Goal: Task Accomplishment & Management: Check status

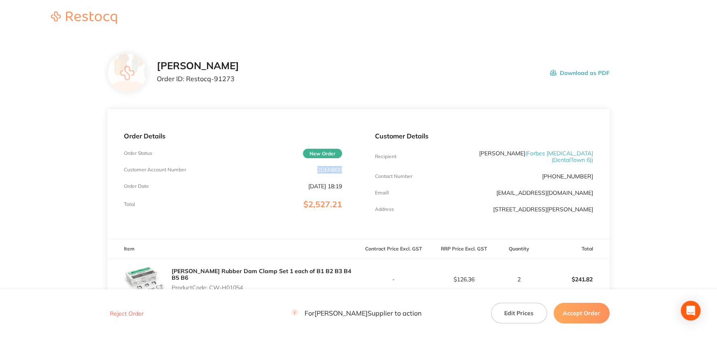
drag, startPoint x: 317, startPoint y: 168, endPoint x: 351, endPoint y: 170, distance: 34.2
click at [348, 170] on div "Order Details Order Status New Order Customer Account Number 2DEN800 Order Date…" at bounding box center [232, 174] width 251 height 130
copy p "2DEN800"
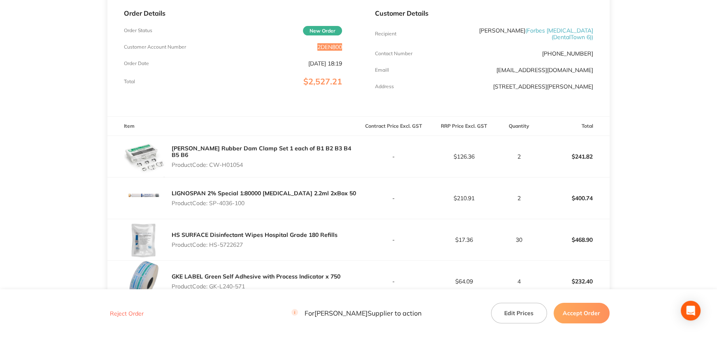
scroll to position [124, 0]
drag, startPoint x: 211, startPoint y: 159, endPoint x: 252, endPoint y: 157, distance: 40.4
click at [252, 161] on p "Product Code: CW-H01054" at bounding box center [265, 164] width 187 height 7
copy p "CW-H01054"
drag, startPoint x: 210, startPoint y: 203, endPoint x: 266, endPoint y: 201, distance: 55.2
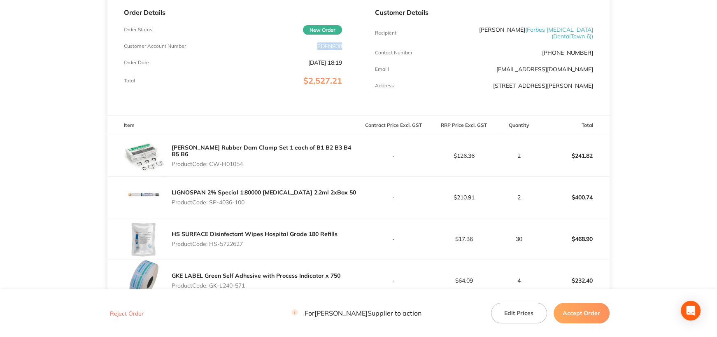
click at [266, 201] on p "Product Code: SP-4036-100" at bounding box center [264, 202] width 184 height 7
copy p "SP-4036-100"
click at [213, 243] on p "Product Code: HS-5722627" at bounding box center [255, 243] width 166 height 7
click at [256, 242] on p "Product Code: HS-5722627" at bounding box center [255, 243] width 166 height 7
drag, startPoint x: 211, startPoint y: 242, endPoint x: 259, endPoint y: 241, distance: 48.2
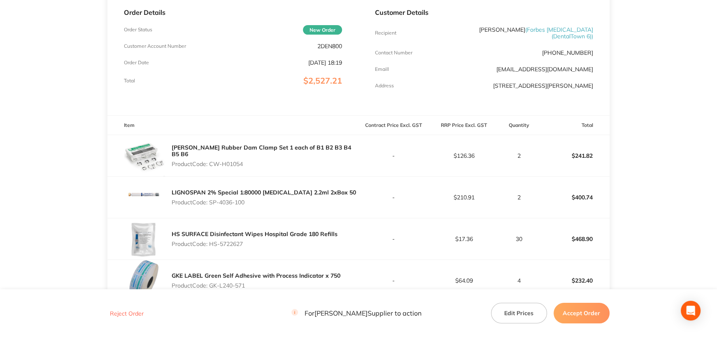
click at [259, 241] on p "Product Code: HS-5722627" at bounding box center [255, 243] width 166 height 7
copy p "HS-5722627"
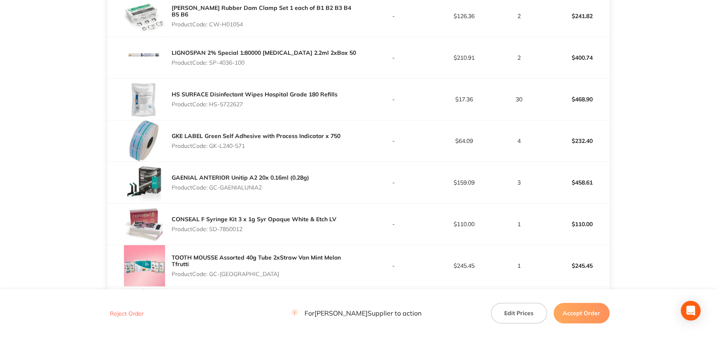
scroll to position [288, 0]
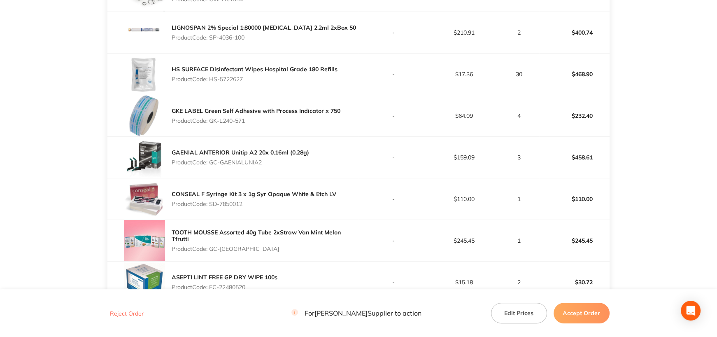
drag, startPoint x: 212, startPoint y: 119, endPoint x: 248, endPoint y: 118, distance: 35.4
click at [248, 118] on p "Product Code: GK-L240-571" at bounding box center [256, 120] width 169 height 7
drag, startPoint x: 211, startPoint y: 120, endPoint x: 263, endPoint y: 120, distance: 52.7
click at [263, 120] on p "Product Code: GK-L240-571" at bounding box center [256, 120] width 169 height 7
copy p "GK-L240-571"
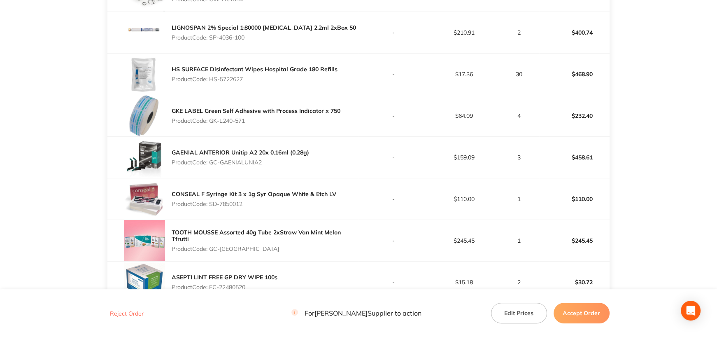
drag, startPoint x: 211, startPoint y: 162, endPoint x: 283, endPoint y: 162, distance: 72.0
click at [283, 162] on p "Product Code: GC-GAENIALUNIA2" at bounding box center [240, 162] width 137 height 7
copy p "GC-GAENIALUNIA2"
drag, startPoint x: 228, startPoint y: 203, endPoint x: 266, endPoint y: 199, distance: 38.9
click at [266, 199] on div "CONSEAL F Syringe Kit 3 x 1g Syr Opaque White & Etch LV Product Code: SD-7850012" at bounding box center [254, 198] width 165 height 23
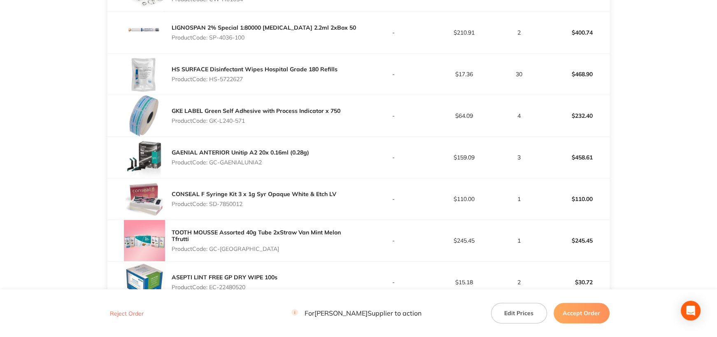
copy p "SD-7850012"
drag, startPoint x: 212, startPoint y: 247, endPoint x: 298, endPoint y: 244, distance: 86.5
click at [298, 244] on div "TOOTH MOUSSE Assorted 40g Tube 2xStraw Van Mint Melon Tfrutti Product Code: GC-…" at bounding box center [265, 241] width 187 height 30
copy p "GC-TOOTHMOUSSE10"
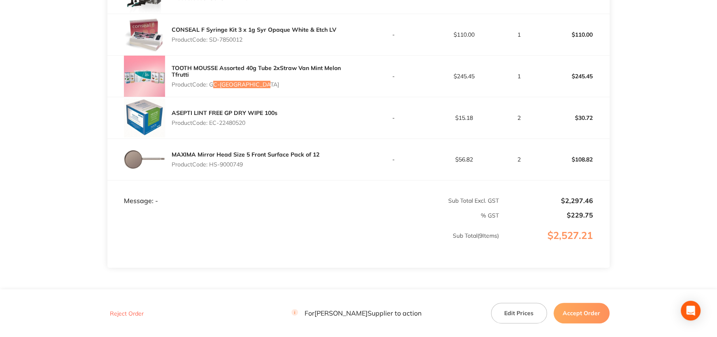
scroll to position [453, 0]
drag, startPoint x: 211, startPoint y: 122, endPoint x: 267, endPoint y: 119, distance: 56.1
click at [267, 119] on p "Product Code: EC-22480520" at bounding box center [225, 122] width 106 height 7
copy p "EC-22480520"
drag, startPoint x: 212, startPoint y: 162, endPoint x: 306, endPoint y: 161, distance: 94.3
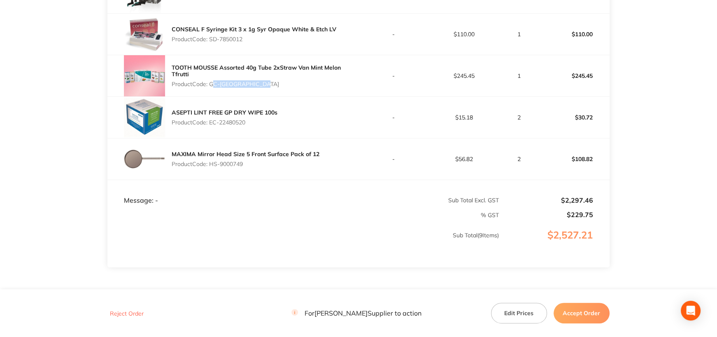
click at [306, 161] on p "Product Code: HS-9000749" at bounding box center [246, 164] width 148 height 7
copy p "HS-9000749"
click at [587, 315] on button "Accept Order" at bounding box center [582, 313] width 56 height 21
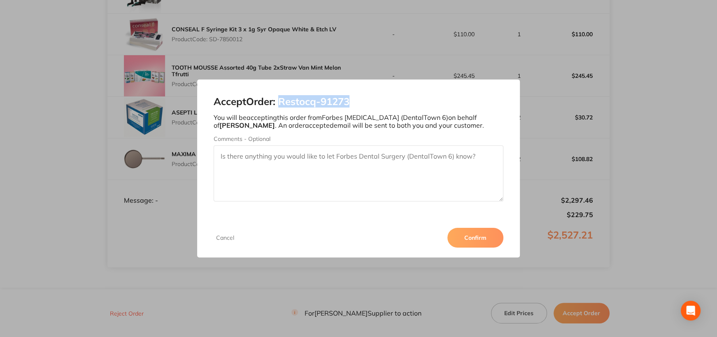
drag, startPoint x: 284, startPoint y: 101, endPoint x: 408, endPoint y: 101, distance: 124.3
click at [408, 101] on h2 "Accept Order: Restocq- 91273" at bounding box center [359, 102] width 290 height 12
drag, startPoint x: 473, startPoint y: 233, endPoint x: 326, endPoint y: 47, distance: 237.3
click at [473, 233] on button "Confirm" at bounding box center [475, 238] width 56 height 20
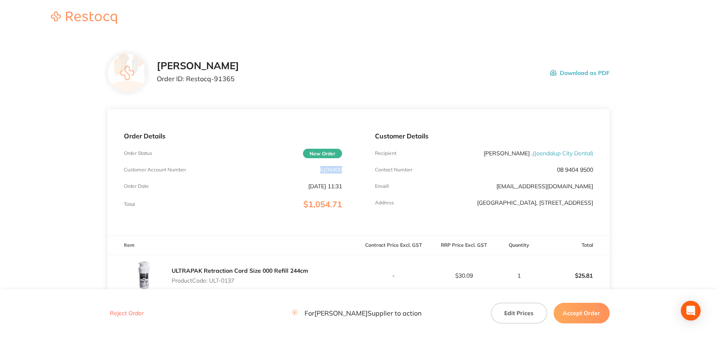
drag, startPoint x: 318, startPoint y: 170, endPoint x: 357, endPoint y: 168, distance: 38.3
click at [357, 168] on div "Order Details Order Status New Order Customer Account Number 6J00400 Order Date…" at bounding box center [232, 172] width 251 height 126
copy p "6J00400"
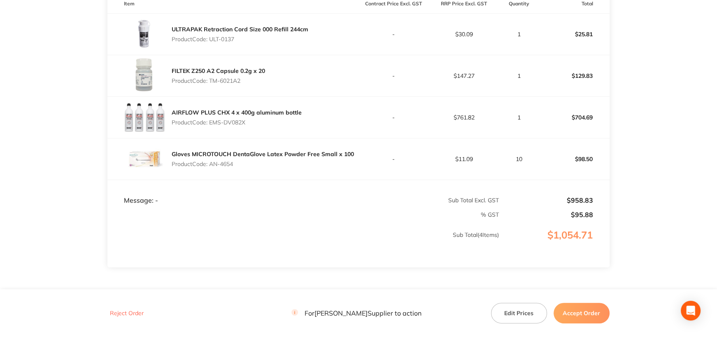
scroll to position [247, 0]
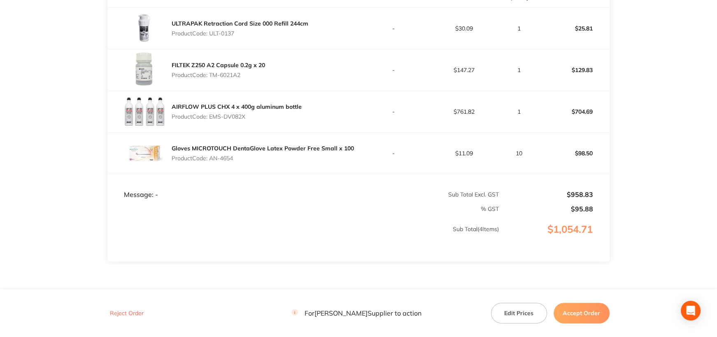
drag, startPoint x: 235, startPoint y: 30, endPoint x: 263, endPoint y: 28, distance: 28.1
click at [263, 28] on div "ULTRAPAK Retraction Cord Size 000 Refill 244cm Product Code: ULT-0137" at bounding box center [240, 28] width 137 height 23
copy p "ULT-0137"
drag, startPoint x: 211, startPoint y: 74, endPoint x: 259, endPoint y: 74, distance: 47.8
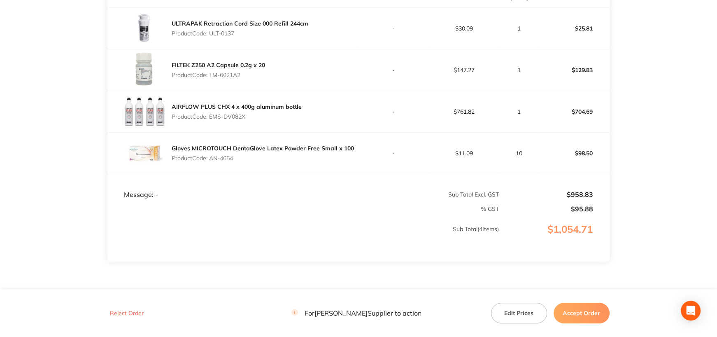
click at [259, 74] on p "Product Code: TM-6021A2" at bounding box center [218, 75] width 93 height 7
copy p "TM-6021A2"
drag, startPoint x: 210, startPoint y: 113, endPoint x: 289, endPoint y: 115, distance: 79.5
click at [289, 115] on p "Product Code: EMS-DV082X" at bounding box center [237, 116] width 130 height 7
copy p "EMS-DV082X"
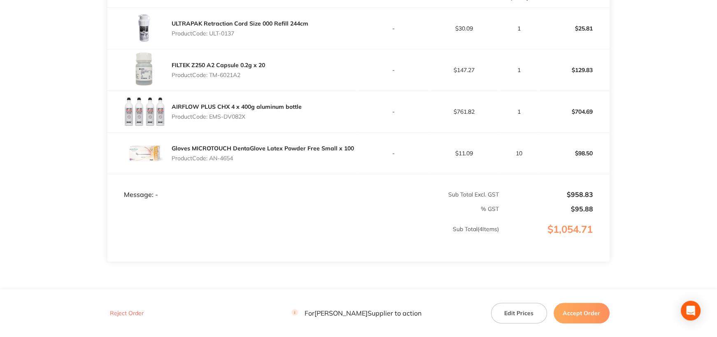
drag, startPoint x: 211, startPoint y: 158, endPoint x: 245, endPoint y: 157, distance: 33.3
click at [245, 157] on p "Product Code: AN-4654" at bounding box center [263, 158] width 182 height 7
copy p "AN-4654"
drag, startPoint x: 597, startPoint y: 315, endPoint x: 458, endPoint y: 256, distance: 150.7
click at [597, 315] on button "Accept Order" at bounding box center [582, 313] width 56 height 21
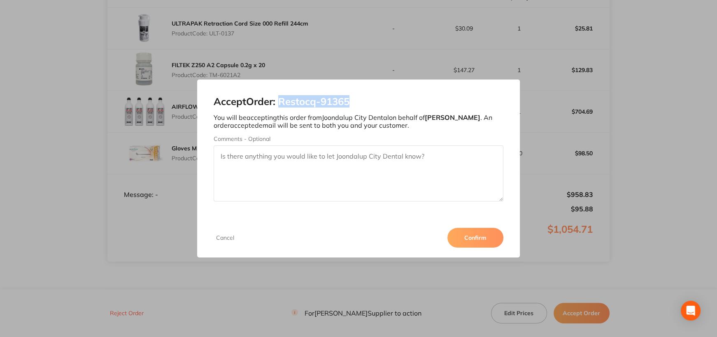
drag, startPoint x: 282, startPoint y: 100, endPoint x: 378, endPoint y: 103, distance: 95.5
click at [378, 103] on h2 "Accept Order: Restocq- 91365" at bounding box center [359, 102] width 290 height 12
copy h2 "Restocq- 91365"
click at [486, 235] on button "Confirm" at bounding box center [475, 238] width 56 height 20
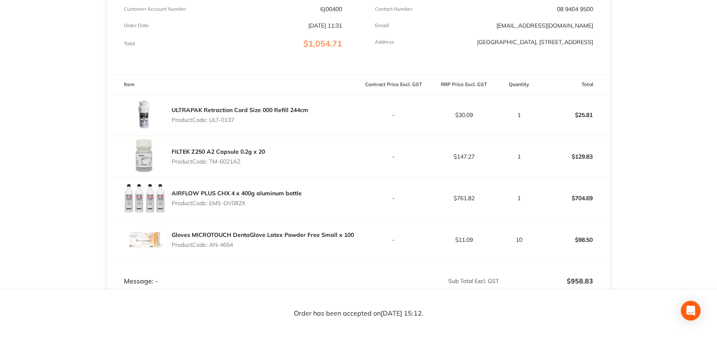
scroll to position [82, 0]
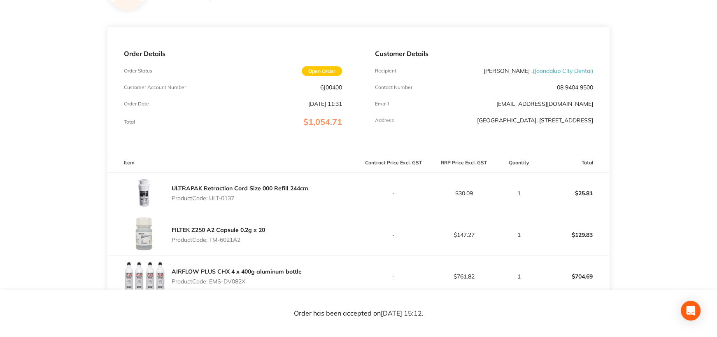
click at [323, 68] on span "Open Order" at bounding box center [322, 70] width 40 height 9
click at [319, 71] on span "Open Order" at bounding box center [322, 70] width 40 height 9
drag, startPoint x: 299, startPoint y: 74, endPoint x: 273, endPoint y: 44, distance: 39.4
click at [297, 72] on div "Order Details Order Status Open Order Customer Account Number 6J00400 Order Dat…" at bounding box center [232, 90] width 251 height 126
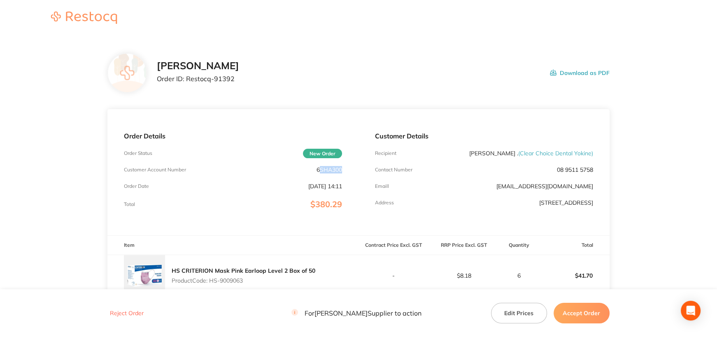
drag, startPoint x: 317, startPoint y: 169, endPoint x: 346, endPoint y: 168, distance: 28.9
click at [346, 168] on div "Order Details Order Status New Order Customer Account Number 6SHA300 Order Date…" at bounding box center [232, 172] width 251 height 126
click at [329, 166] on p "6SHA300" at bounding box center [330, 169] width 26 height 7
drag, startPoint x: 317, startPoint y: 168, endPoint x: 352, endPoint y: 168, distance: 35.4
click at [352, 168] on div "Order Details Order Status New Order Customer Account Number 6SHA300 Order Date…" at bounding box center [232, 172] width 251 height 126
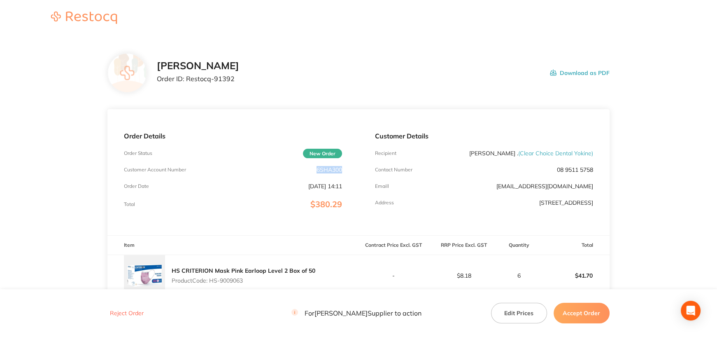
copy p "6SHA300"
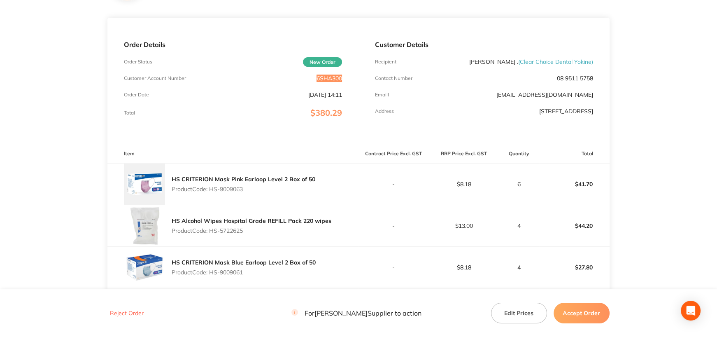
scroll to position [165, 0]
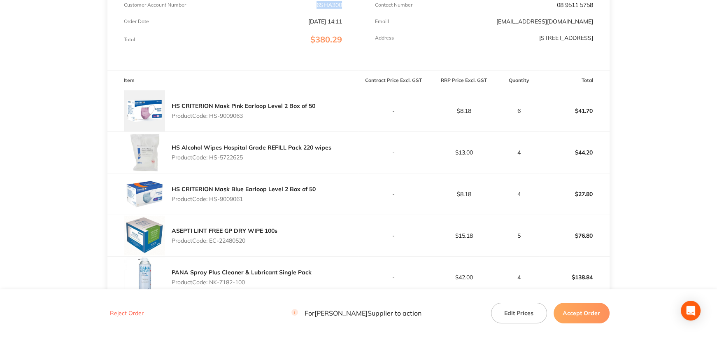
drag, startPoint x: 211, startPoint y: 115, endPoint x: 279, endPoint y: 115, distance: 67.9
click at [279, 115] on p "Product Code: HS-9009063" at bounding box center [244, 115] width 144 height 7
copy p "HS-9009063"
drag, startPoint x: 210, startPoint y: 156, endPoint x: 266, endPoint y: 156, distance: 55.2
click at [266, 156] on p "Product Code: HS-5722625" at bounding box center [252, 157] width 160 height 7
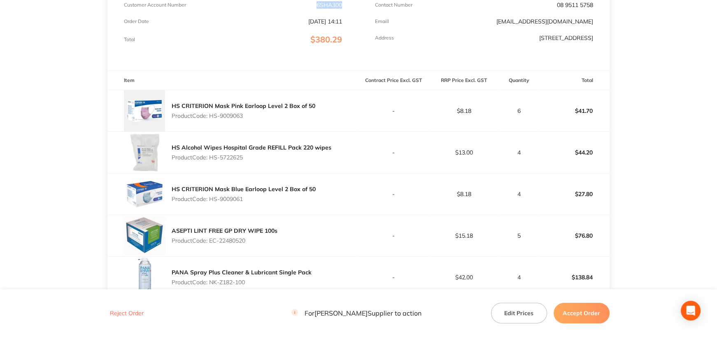
copy p "HS-5722625"
drag, startPoint x: 211, startPoint y: 197, endPoint x: 265, endPoint y: 196, distance: 53.5
click at [265, 196] on p "Product Code: HS-9009061" at bounding box center [244, 199] width 144 height 7
copy p "HS-9009061"
drag, startPoint x: 213, startPoint y: 239, endPoint x: 296, endPoint y: 238, distance: 82.8
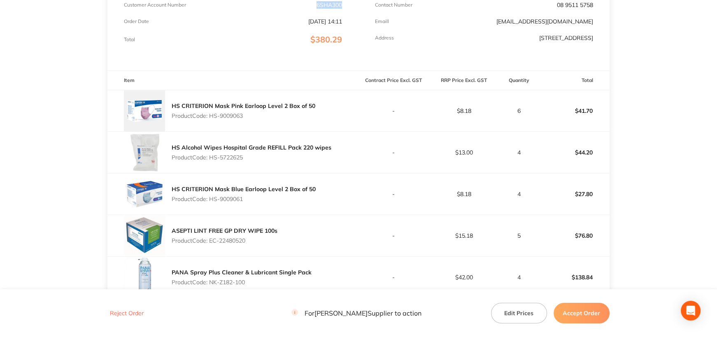
click at [296, 238] on div "ASEPTI LINT FREE GP DRY WIPE 100s Product Code: EC-22480520" at bounding box center [232, 235] width 251 height 41
click at [212, 239] on p "Product Code: EC-22480520" at bounding box center [225, 240] width 106 height 7
drag, startPoint x: 212, startPoint y: 240, endPoint x: 344, endPoint y: 241, distance: 132.2
click at [344, 241] on div "ASEPTI LINT FREE GP DRY WIPE 100s Product Code: EC-22480520" at bounding box center [232, 235] width 251 height 41
copy p "EC-22480520"
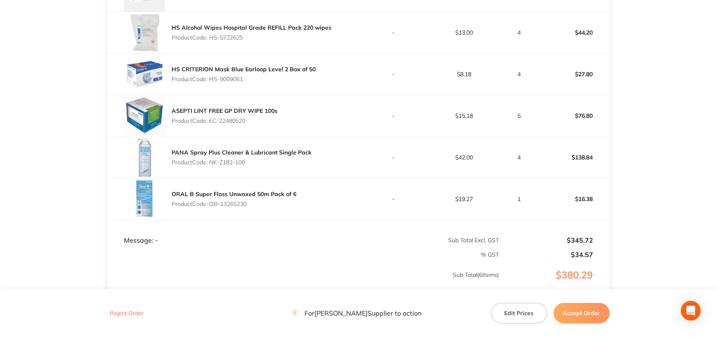
scroll to position [288, 0]
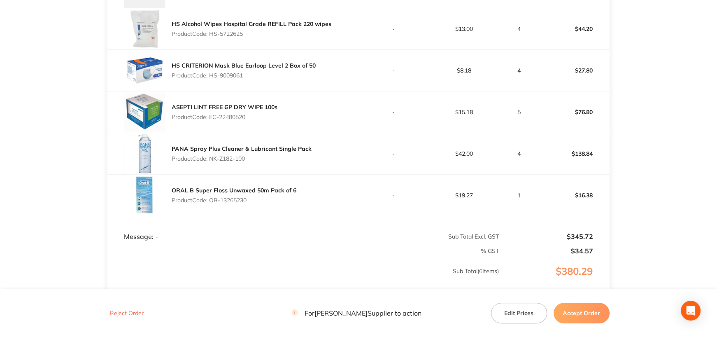
drag, startPoint x: 211, startPoint y: 158, endPoint x: 252, endPoint y: 157, distance: 40.8
click at [252, 157] on p "Product Code: NK-Z182-100" at bounding box center [242, 158] width 140 height 7
copy p "NK-Z182-100"
drag, startPoint x: 212, startPoint y: 200, endPoint x: 323, endPoint y: 200, distance: 111.2
click at [323, 200] on div "ORAL B Super Floss Unwaxed 50m Pack of 6 Product Code: OB-13265230" at bounding box center [232, 195] width 251 height 41
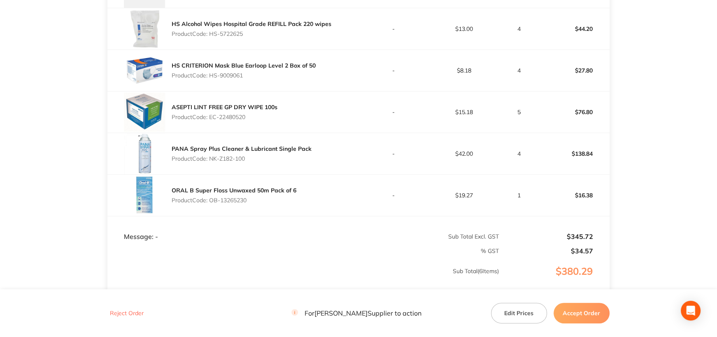
copy p "OB-13265230"
drag, startPoint x: 594, startPoint y: 310, endPoint x: 570, endPoint y: 275, distance: 43.3
click at [594, 310] on button "Accept Order" at bounding box center [582, 313] width 56 height 21
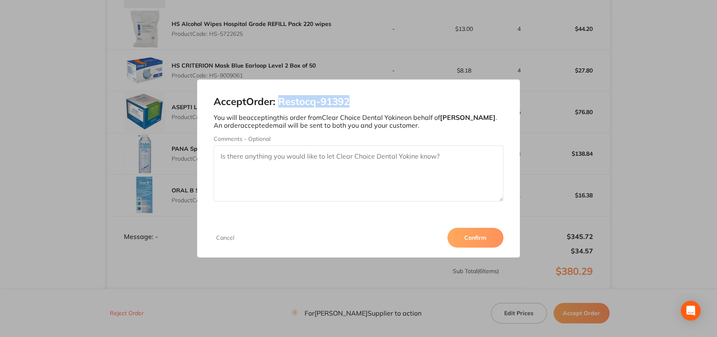
drag, startPoint x: 283, startPoint y: 102, endPoint x: 404, endPoint y: 100, distance: 121.0
click at [404, 100] on h2 "Accept Order: Restocq- 91392" at bounding box center [359, 102] width 290 height 12
copy h2 "Restocq- 91392"
click at [468, 234] on button "Confirm" at bounding box center [475, 238] width 56 height 20
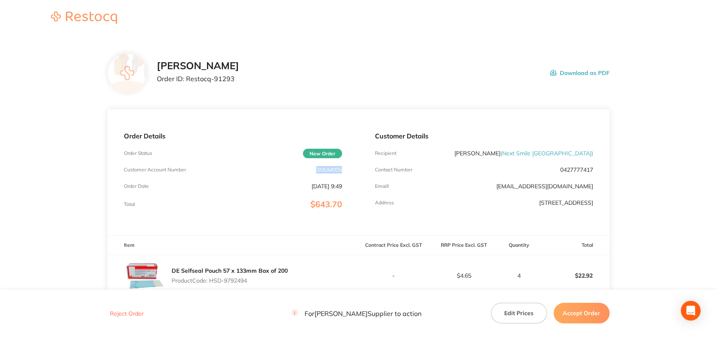
drag, startPoint x: 314, startPoint y: 168, endPoint x: 354, endPoint y: 171, distance: 40.0
click at [354, 171] on div "Order Details Order Status New Order Customer Account Number 3NSM005 Order Date…" at bounding box center [232, 172] width 251 height 126
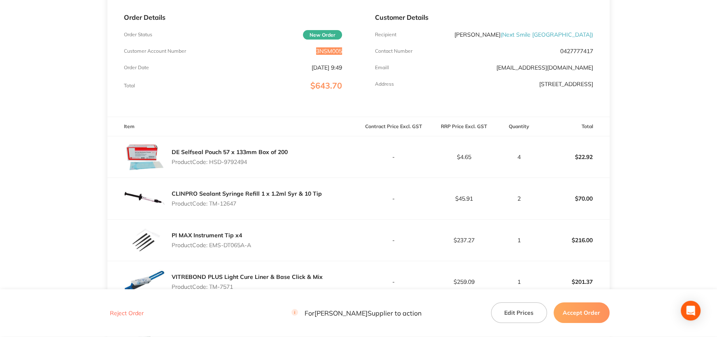
scroll to position [124, 0]
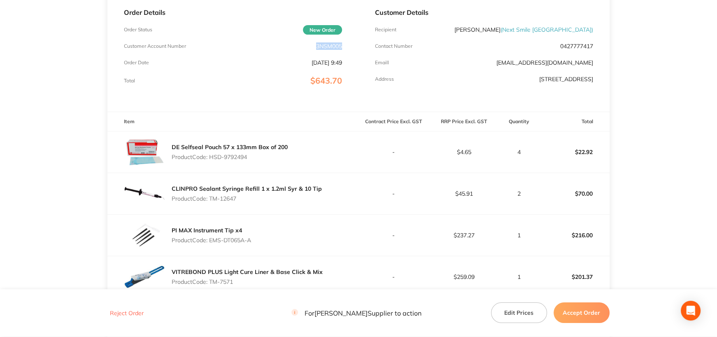
drag, startPoint x: 212, startPoint y: 157, endPoint x: 270, endPoint y: 156, distance: 58.5
click at [270, 156] on p "Product Code: HSD-9792494" at bounding box center [230, 157] width 116 height 7
drag, startPoint x: 211, startPoint y: 198, endPoint x: 265, endPoint y: 198, distance: 53.5
click at [265, 198] on p "Product Code: TM-12647" at bounding box center [247, 198] width 150 height 7
drag, startPoint x: 210, startPoint y: 238, endPoint x: 279, endPoint y: 241, distance: 68.4
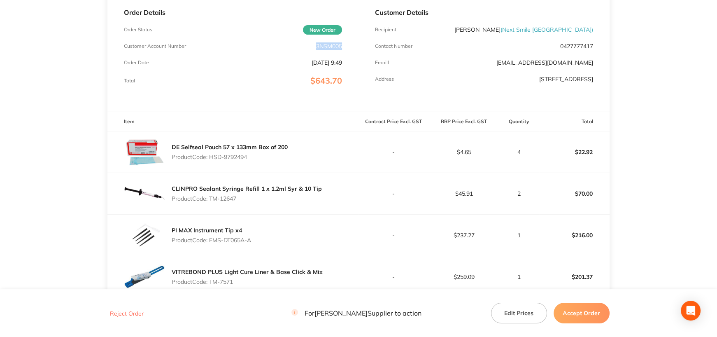
click at [279, 241] on div "PI MAX Instrument Tip x4 Product Code: EMS-DT065A-A" at bounding box center [232, 234] width 251 height 41
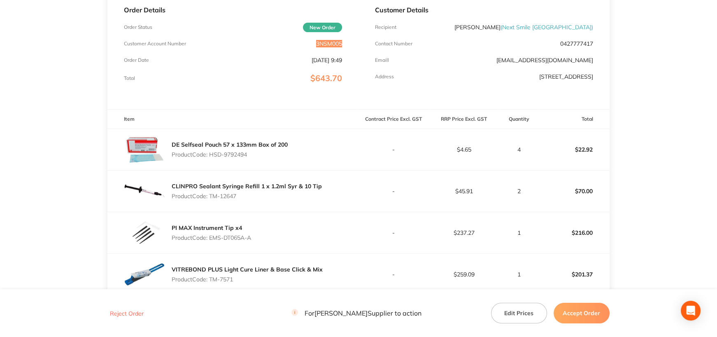
scroll to position [247, 0]
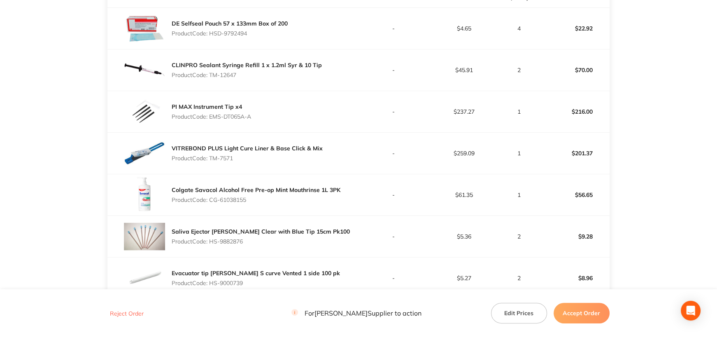
drag, startPoint x: 212, startPoint y: 157, endPoint x: 253, endPoint y: 154, distance: 41.3
click at [253, 155] on p "Product Code: TM-7571" at bounding box center [247, 158] width 151 height 7
drag, startPoint x: 211, startPoint y: 198, endPoint x: 294, endPoint y: 196, distance: 83.2
click at [294, 196] on p "Product Code: CG-61038155" at bounding box center [256, 199] width 169 height 7
drag, startPoint x: 211, startPoint y: 240, endPoint x: 402, endPoint y: 245, distance: 191.5
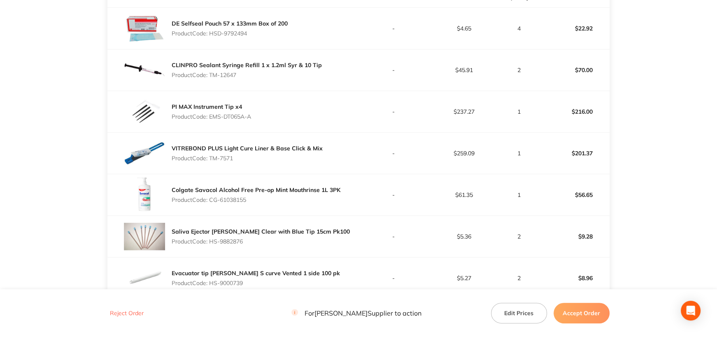
click at [260, 239] on p "Product Code: HS-9882876" at bounding box center [261, 241] width 178 height 7
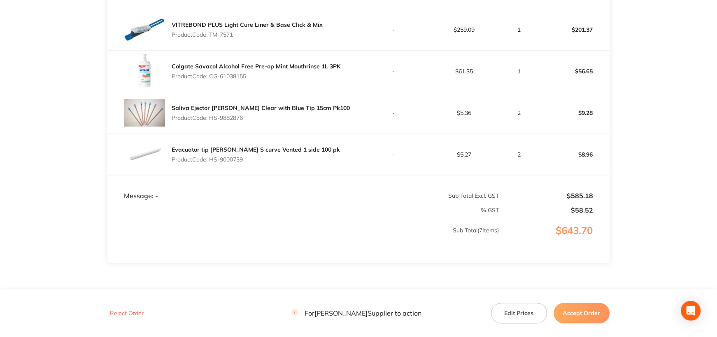
drag, startPoint x: 211, startPoint y: 158, endPoint x: 280, endPoint y: 156, distance: 69.2
click at [280, 156] on p "Product Code: HS-9000739" at bounding box center [256, 159] width 168 height 7
click at [586, 315] on button "Accept Order" at bounding box center [582, 313] width 56 height 21
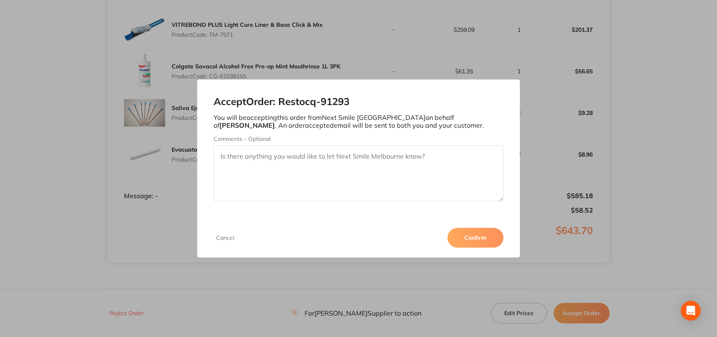
click at [476, 235] on button "Confirm" at bounding box center [475, 238] width 56 height 20
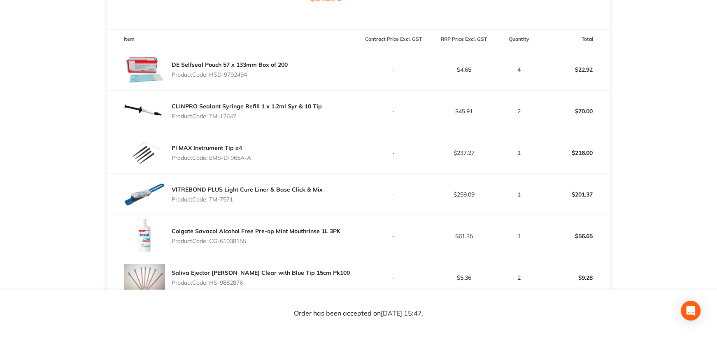
scroll to position [0, 0]
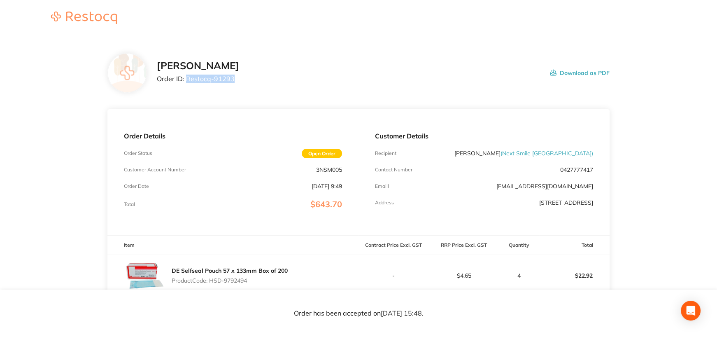
drag, startPoint x: 186, startPoint y: 78, endPoint x: 252, endPoint y: 76, distance: 65.5
click at [252, 76] on div "Henry Schein Halas Order ID: Restocq- 91293 Download as PDF" at bounding box center [383, 73] width 452 height 26
